Goal: Use online tool/utility: Utilize a website feature to perform a specific function

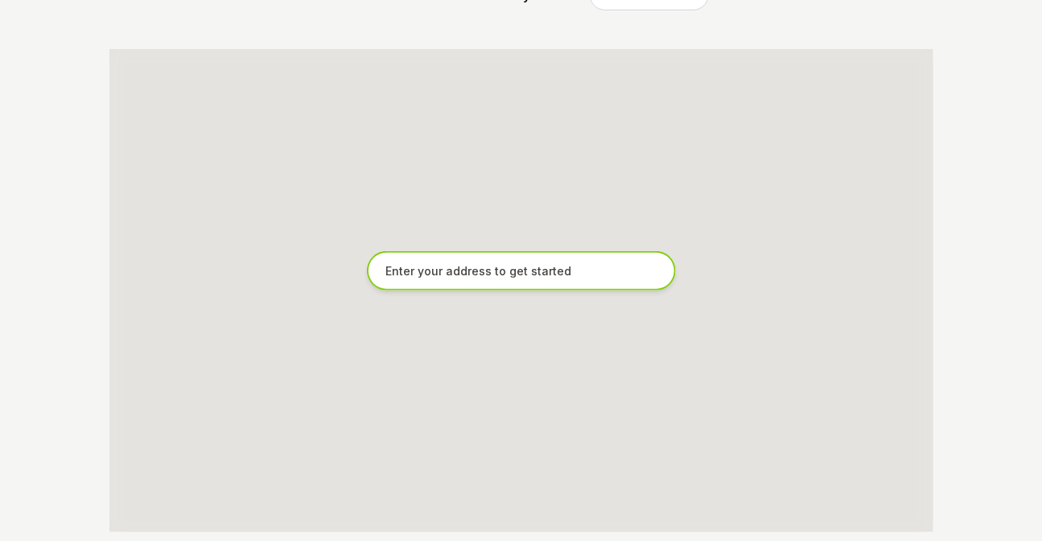
scroll to position [300, 0]
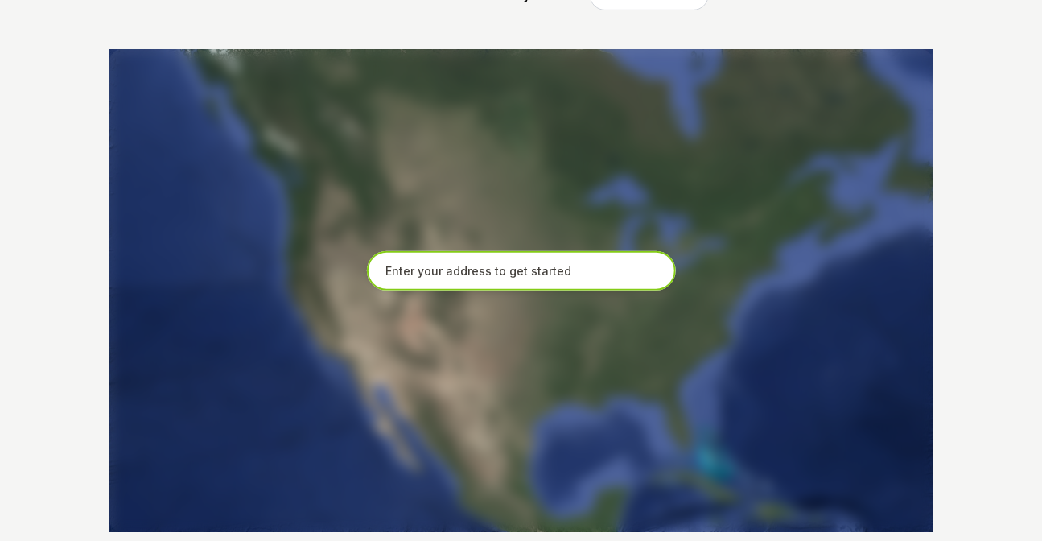
click at [419, 274] on input "text" at bounding box center [521, 271] width 309 height 40
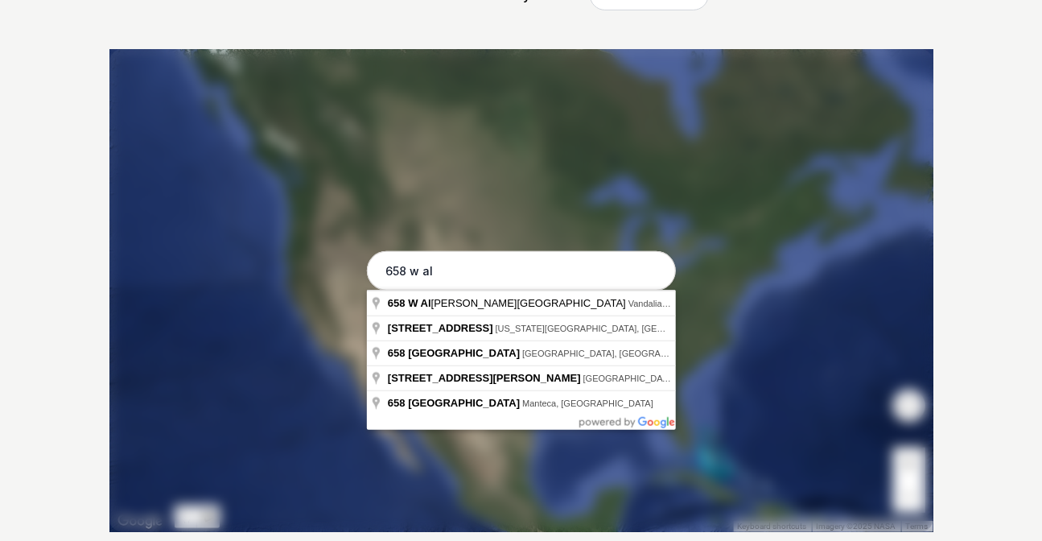
type input "[STREET_ADDRESS]"
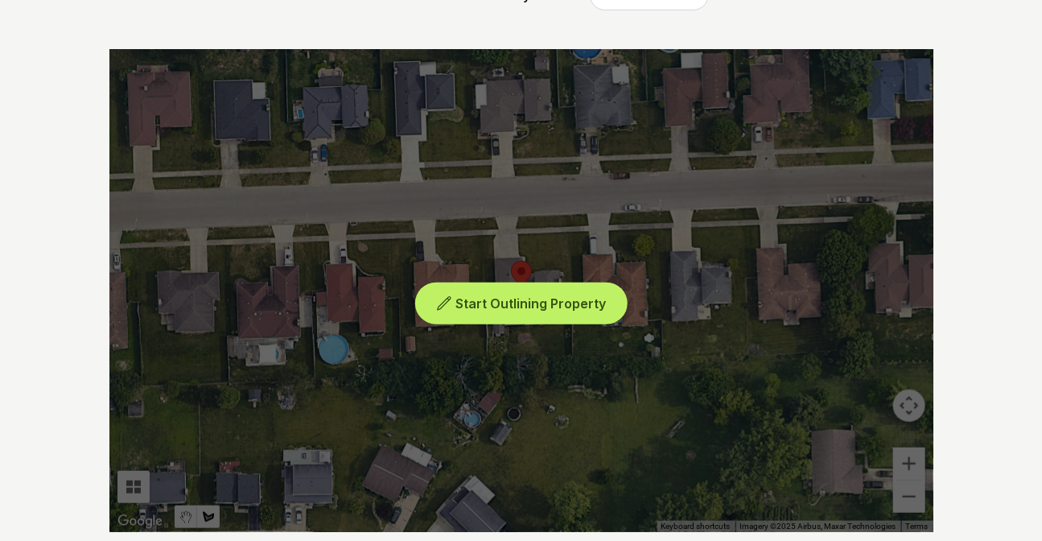
click at [543, 298] on span "Start Outlining Property" at bounding box center [530, 303] width 150 height 16
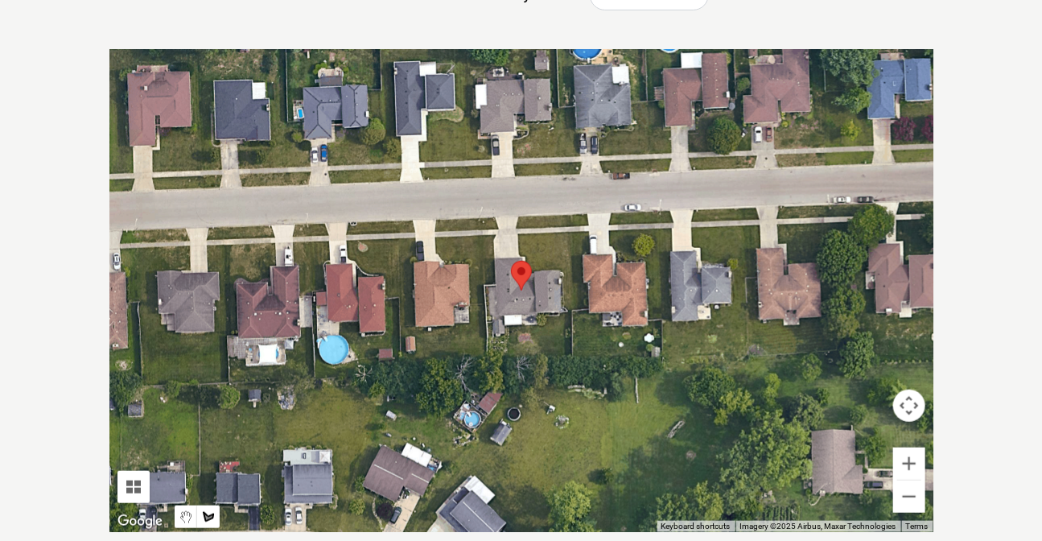
click at [484, 284] on div at bounding box center [521, 290] width 824 height 483
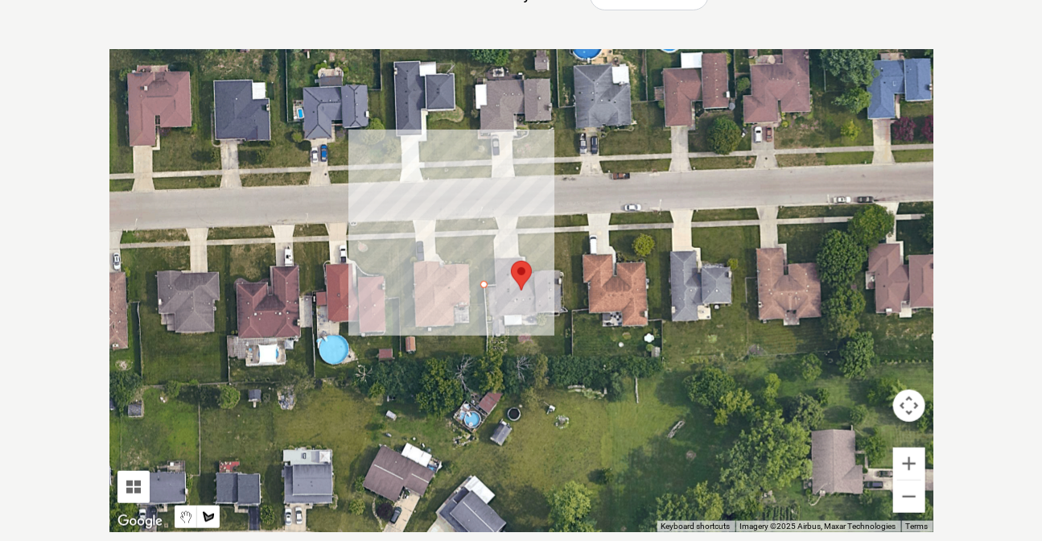
click at [497, 285] on div at bounding box center [521, 290] width 824 height 483
click at [494, 206] on div at bounding box center [521, 290] width 824 height 483
click at [479, 208] on div at bounding box center [521, 290] width 824 height 483
click at [482, 281] on div at bounding box center [521, 290] width 824 height 483
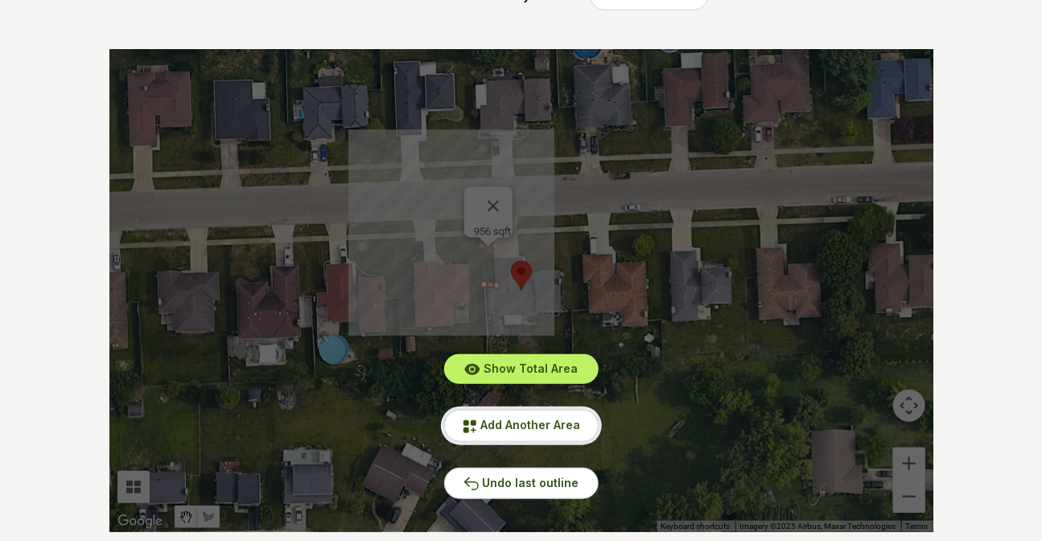
click at [511, 431] on button "Add Another Area" at bounding box center [521, 424] width 154 height 31
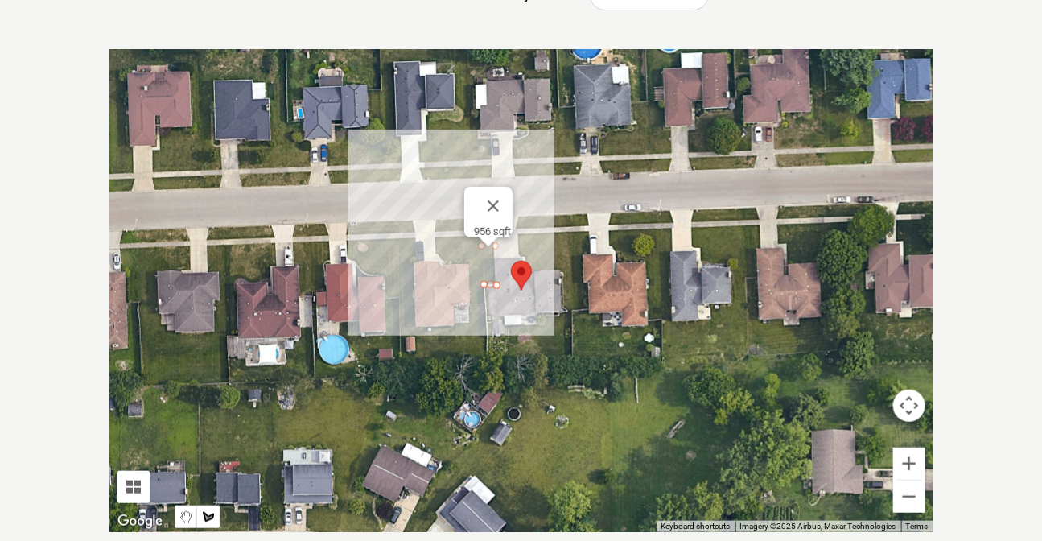
click at [490, 366] on div at bounding box center [521, 290] width 824 height 483
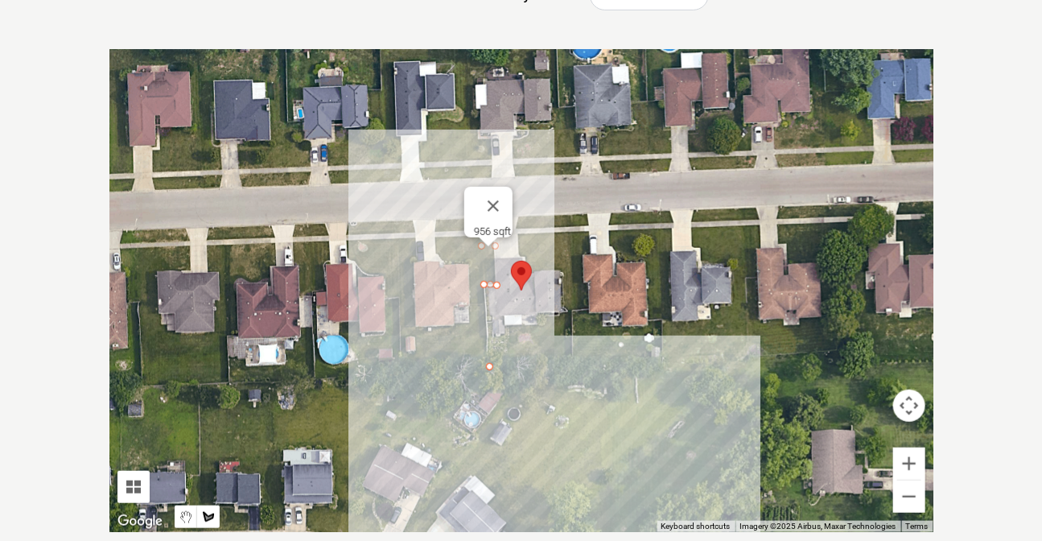
click at [570, 361] on div at bounding box center [521, 290] width 824 height 483
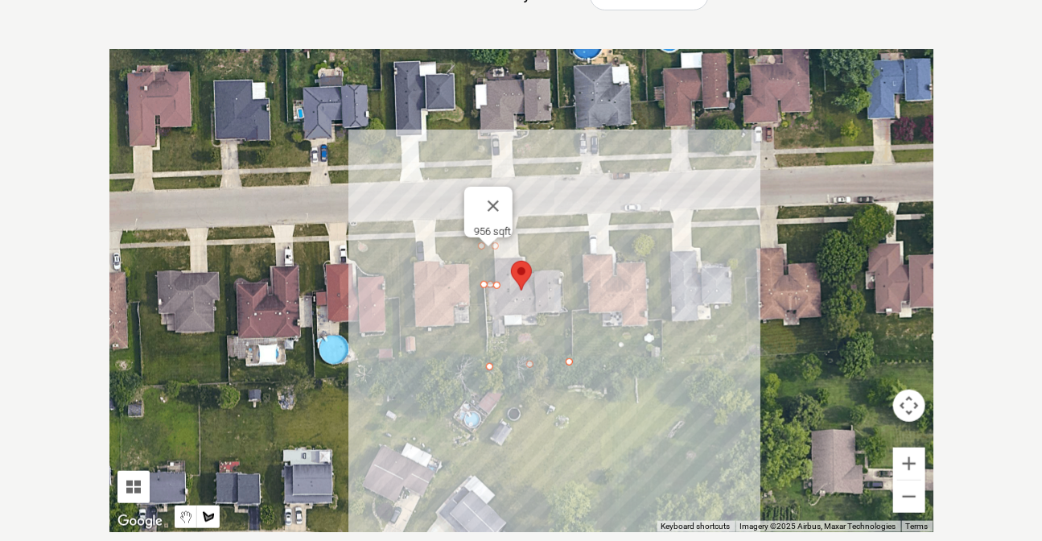
click at [570, 312] on div at bounding box center [521, 290] width 824 height 483
click at [565, 192] on div at bounding box center [521, 290] width 824 height 483
click at [506, 240] on div at bounding box center [521, 290] width 824 height 483
click at [509, 261] on div at bounding box center [521, 290] width 824 height 483
click at [543, 274] on div at bounding box center [521, 290] width 824 height 483
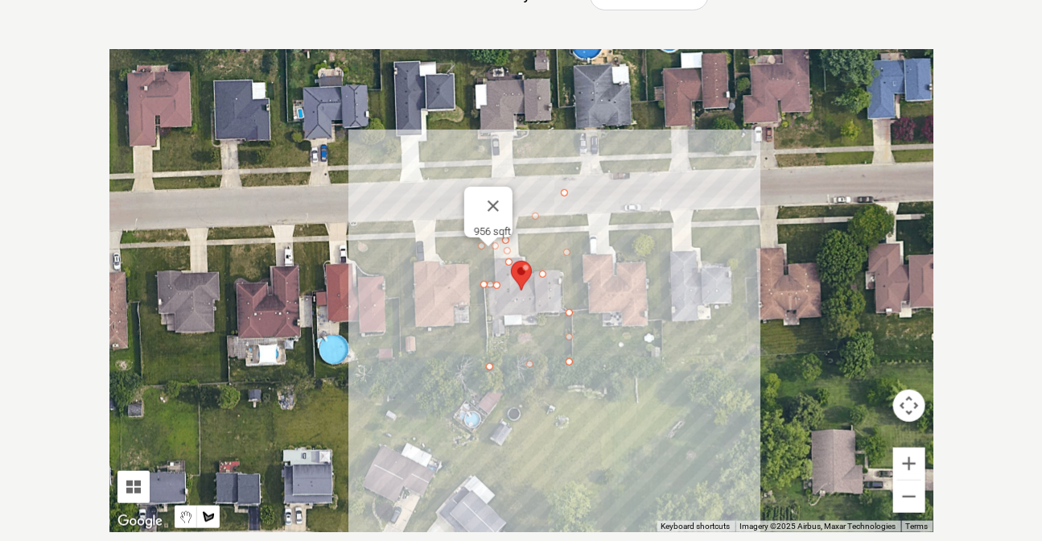
click at [555, 318] on div at bounding box center [521, 290] width 824 height 483
click at [515, 333] on div at bounding box center [521, 290] width 824 height 483
click at [494, 339] on div at bounding box center [521, 290] width 824 height 483
click at [484, 361] on div at bounding box center [521, 290] width 824 height 483
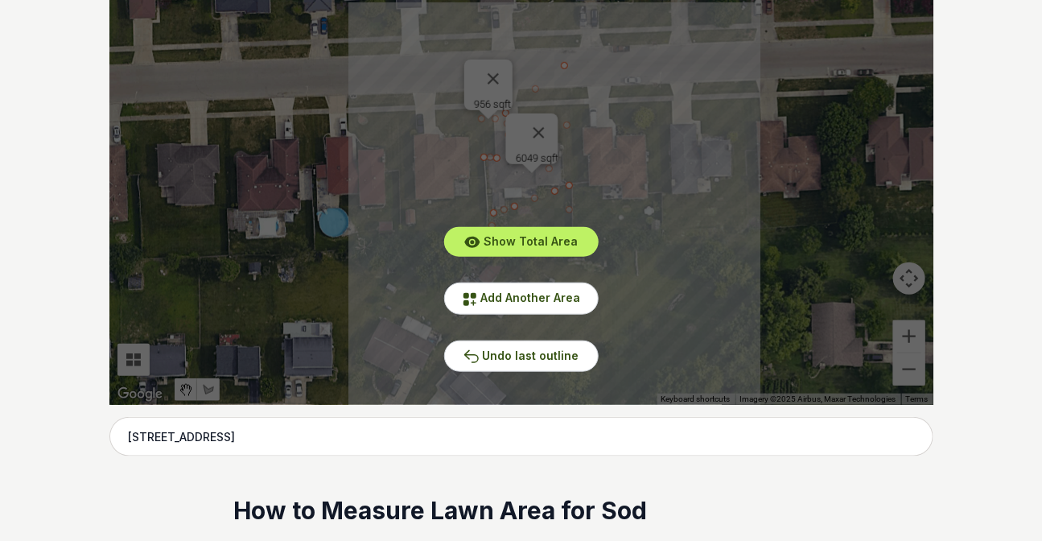
scroll to position [446, 0]
